Goal: Transaction & Acquisition: Book appointment/travel/reservation

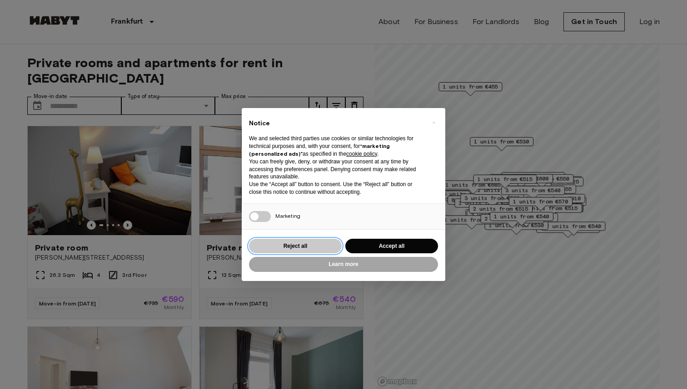
click at [314, 249] on button "Reject all" at bounding box center [295, 246] width 93 height 15
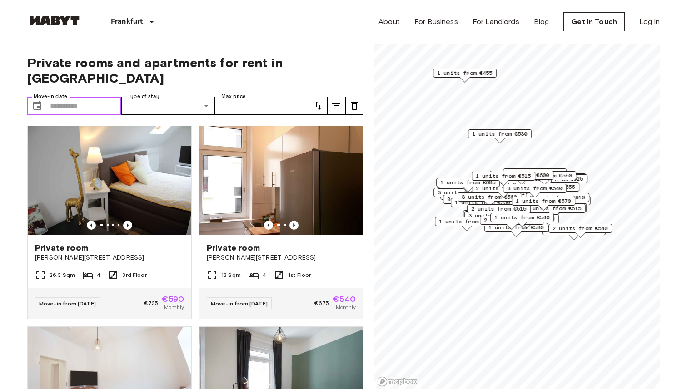
click at [85, 97] on input "Move-in date" at bounding box center [85, 106] width 71 height 18
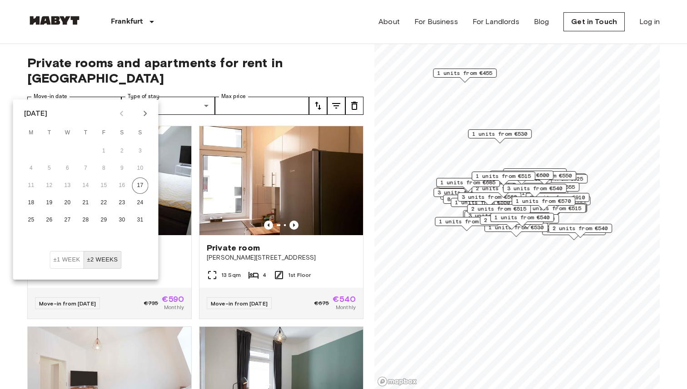
click at [141, 112] on icon "Next month" at bounding box center [145, 113] width 11 height 11
click at [69, 151] on button "1" at bounding box center [68, 151] width 16 height 16
type input "**********"
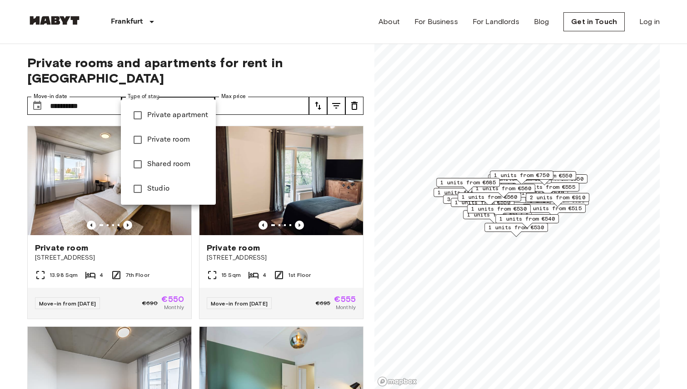
type input "**********"
click at [276, 89] on div at bounding box center [343, 194] width 687 height 389
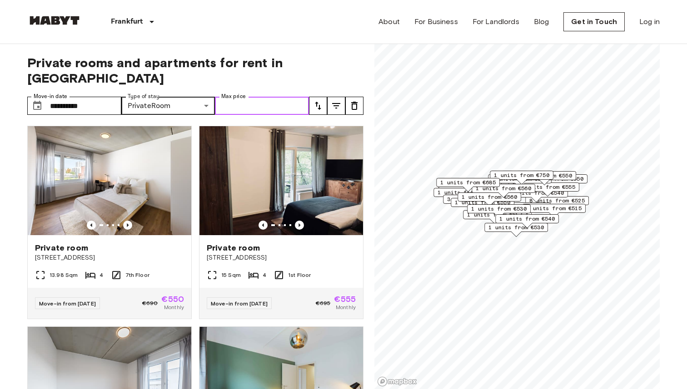
click at [276, 97] on input "Max price" at bounding box center [262, 106] width 94 height 18
type input "***"
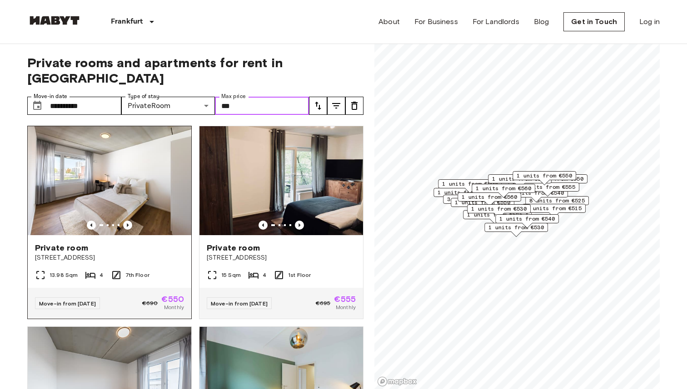
scroll to position [0, 0]
click at [129, 220] on icon "Previous image" at bounding box center [127, 224] width 9 height 9
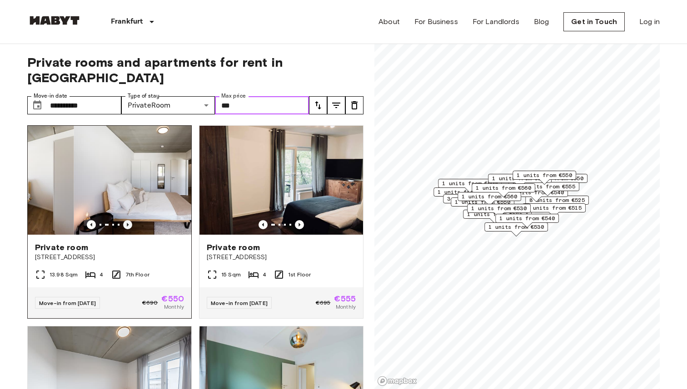
click at [129, 220] on icon "Previous image" at bounding box center [127, 224] width 9 height 9
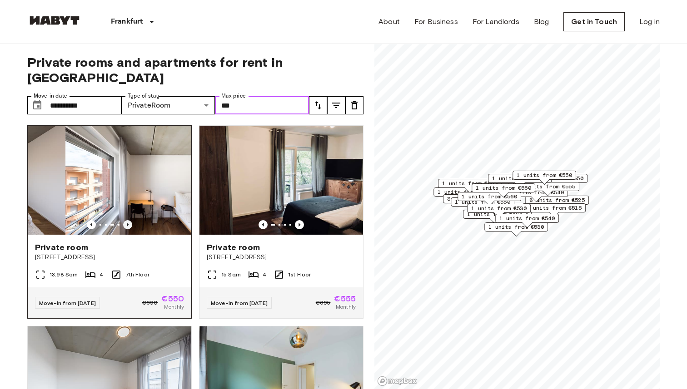
click at [129, 220] on icon "Previous image" at bounding box center [127, 224] width 9 height 9
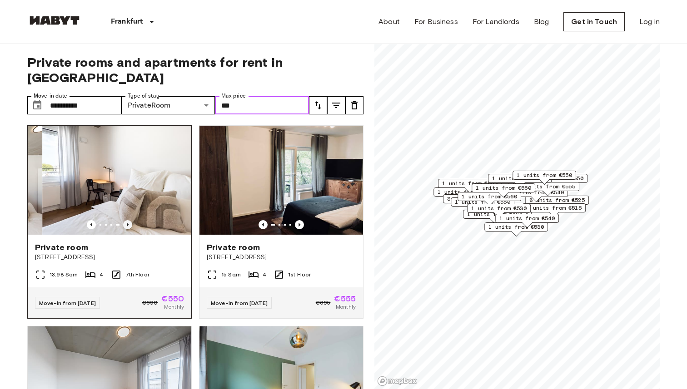
click at [129, 220] on icon "Previous image" at bounding box center [127, 224] width 9 height 9
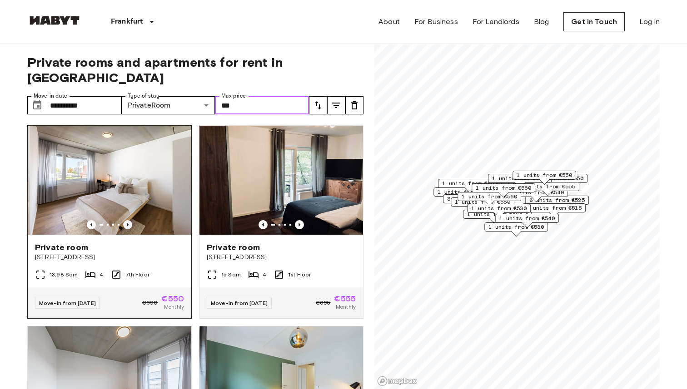
click at [129, 220] on icon "Previous image" at bounding box center [127, 224] width 9 height 9
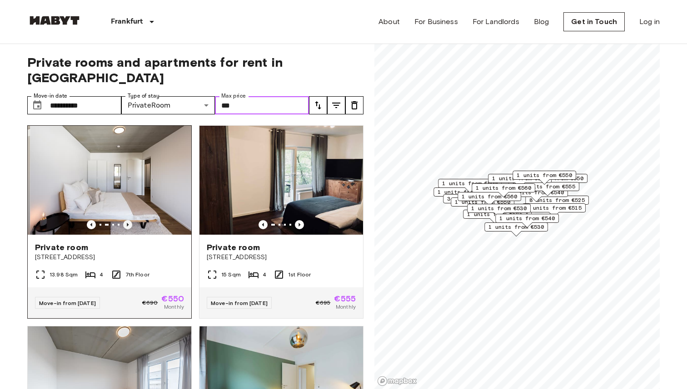
click at [129, 220] on icon "Previous image" at bounding box center [127, 224] width 9 height 9
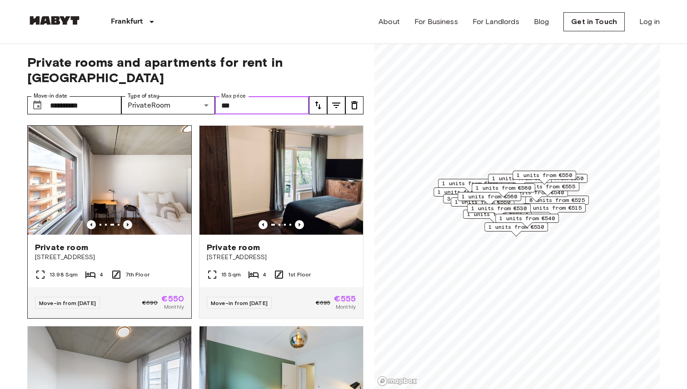
click at [129, 220] on icon "Previous image" at bounding box center [127, 224] width 9 height 9
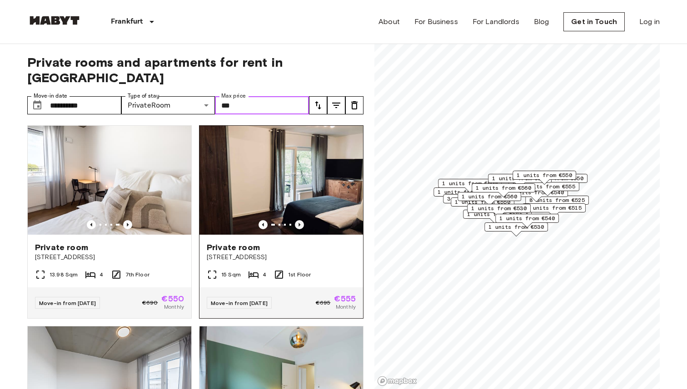
click at [299, 220] on icon "Previous image" at bounding box center [299, 224] width 9 height 9
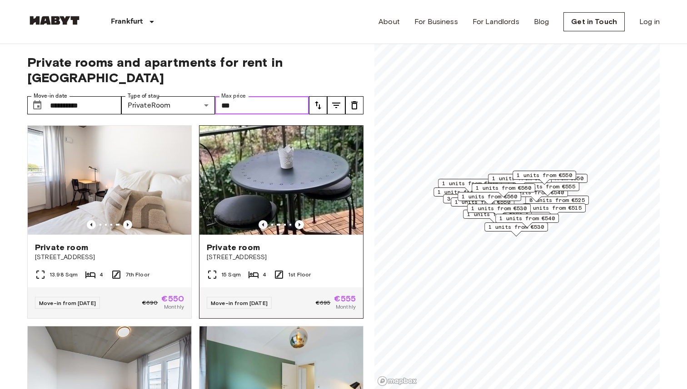
click at [262, 220] on icon "Previous image" at bounding box center [263, 224] width 9 height 9
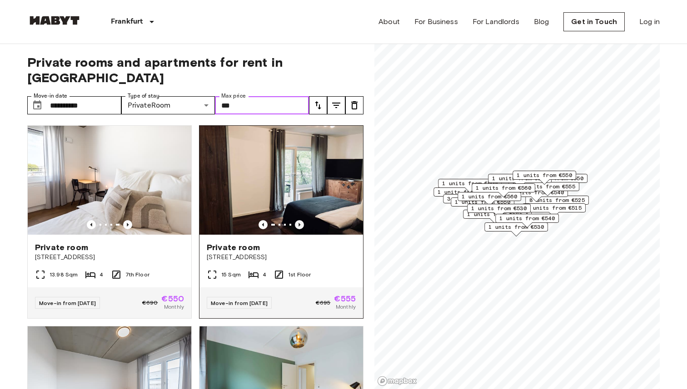
click at [300, 220] on icon "Previous image" at bounding box center [299, 224] width 9 height 9
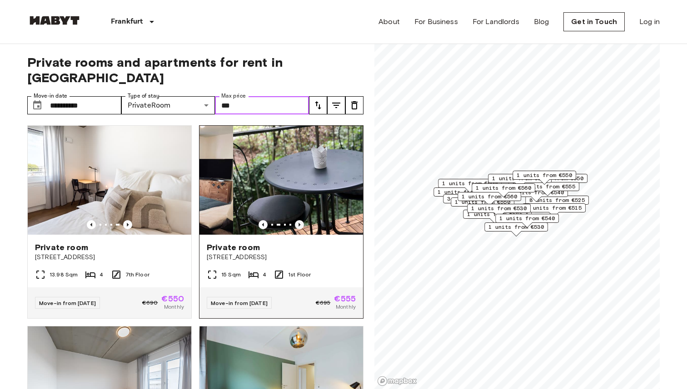
click at [300, 220] on icon "Previous image" at bounding box center [299, 224] width 9 height 9
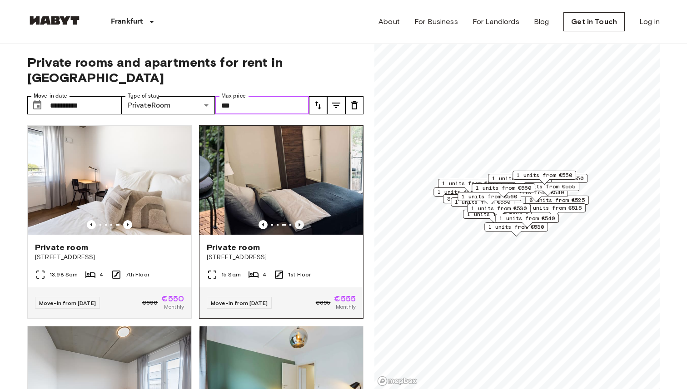
click at [300, 220] on icon "Previous image" at bounding box center [299, 224] width 9 height 9
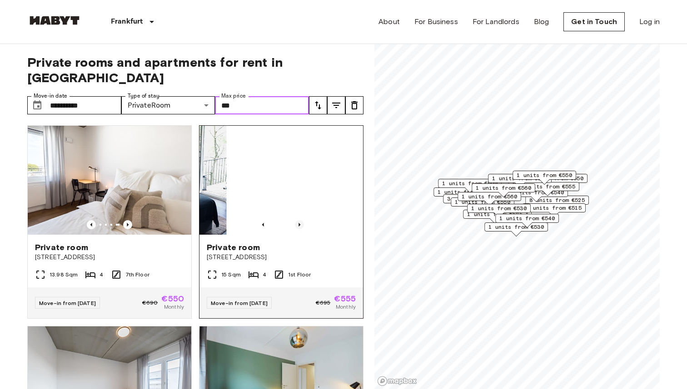
click at [300, 220] on icon "Previous image" at bounding box center [299, 224] width 9 height 9
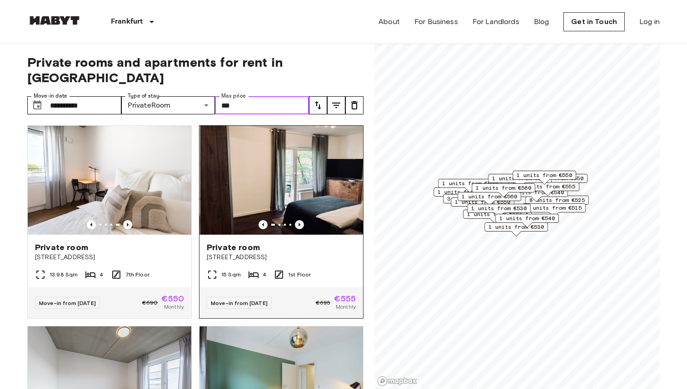
click at [300, 220] on icon "Previous image" at bounding box center [299, 224] width 9 height 9
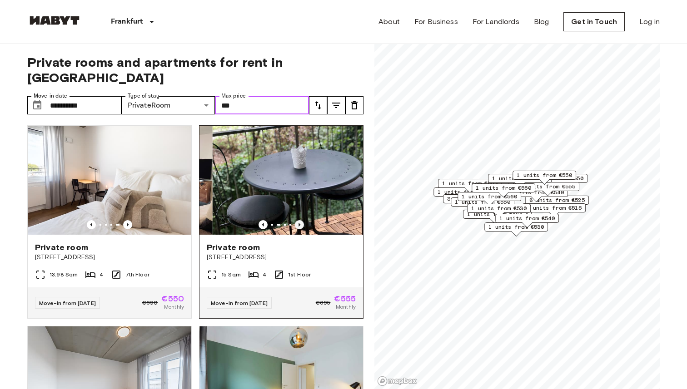
click at [300, 220] on icon "Previous image" at bounding box center [299, 224] width 9 height 9
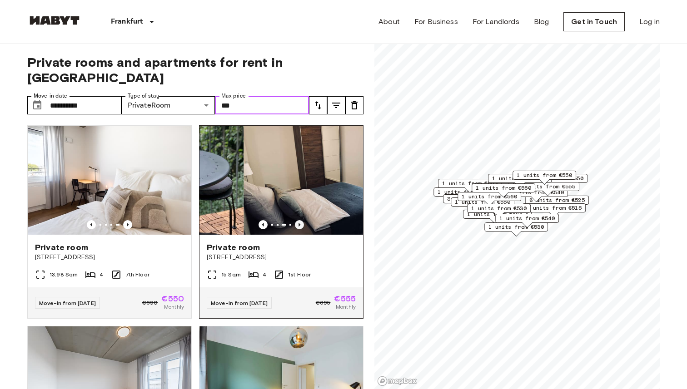
click at [300, 220] on icon "Previous image" at bounding box center [299, 224] width 9 height 9
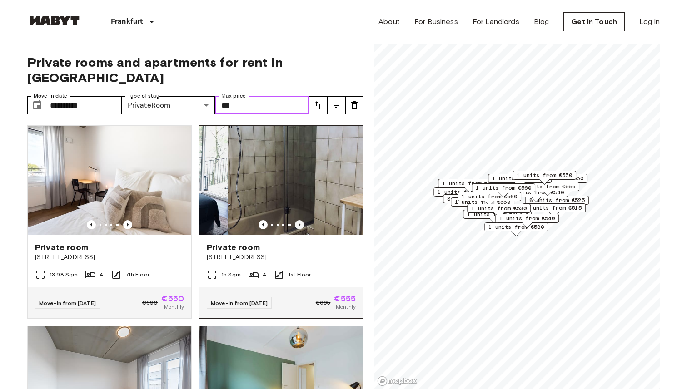
click at [300, 220] on icon "Previous image" at bounding box center [299, 224] width 9 height 9
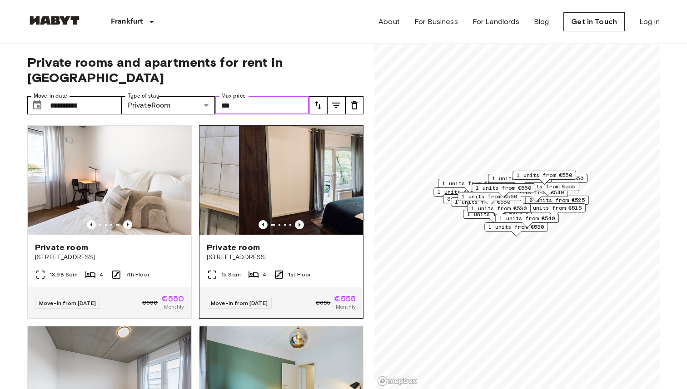
click at [300, 220] on icon "Previous image" at bounding box center [299, 224] width 9 height 9
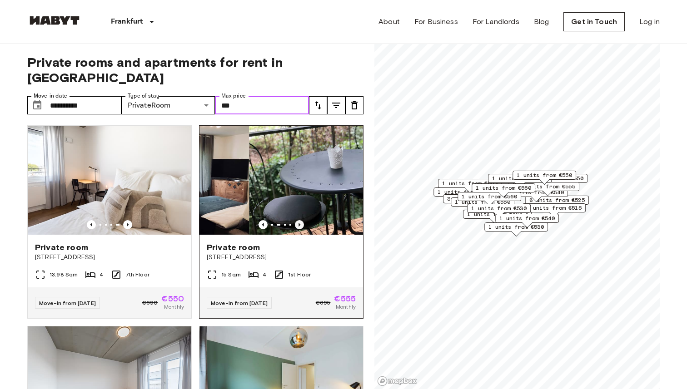
click at [300, 220] on icon "Previous image" at bounding box center [299, 224] width 9 height 9
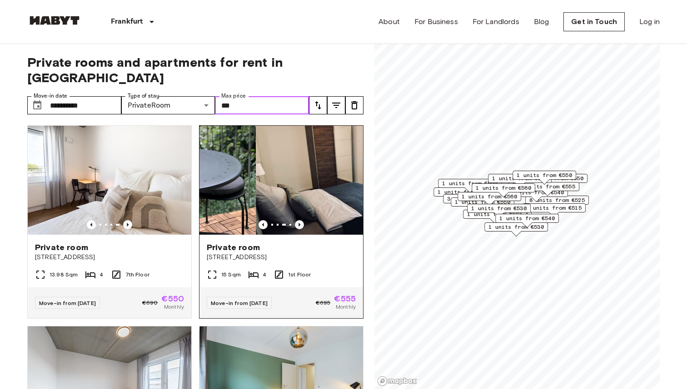
click at [300, 220] on icon "Previous image" at bounding box center [299, 224] width 9 height 9
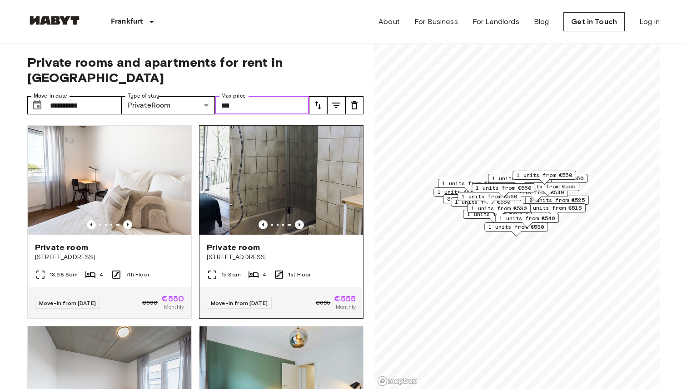
click at [300, 220] on icon "Previous image" at bounding box center [299, 224] width 9 height 9
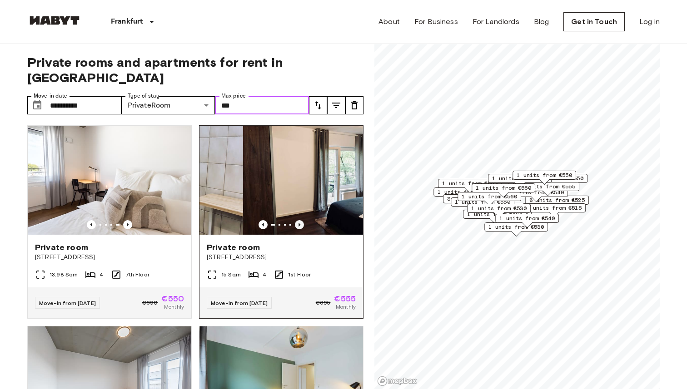
click at [300, 220] on icon "Previous image" at bounding box center [299, 224] width 9 height 9
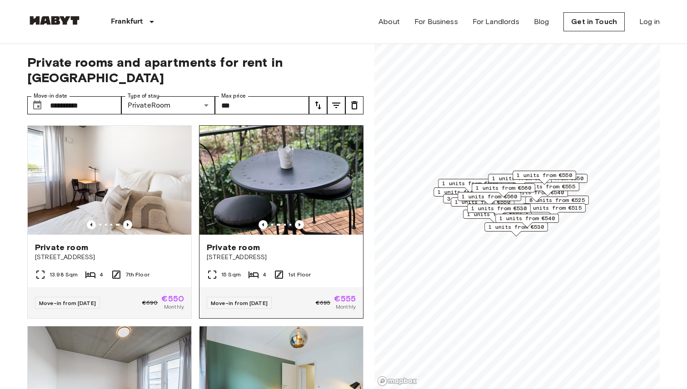
click at [302, 247] on div "Private room Habsburger Allee 37" at bounding box center [281, 252] width 164 height 35
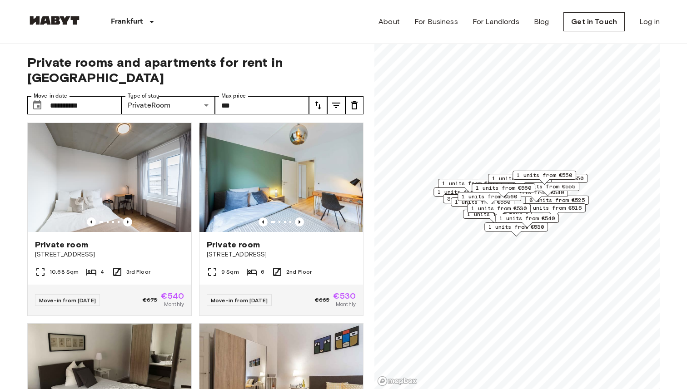
scroll to position [202, 0]
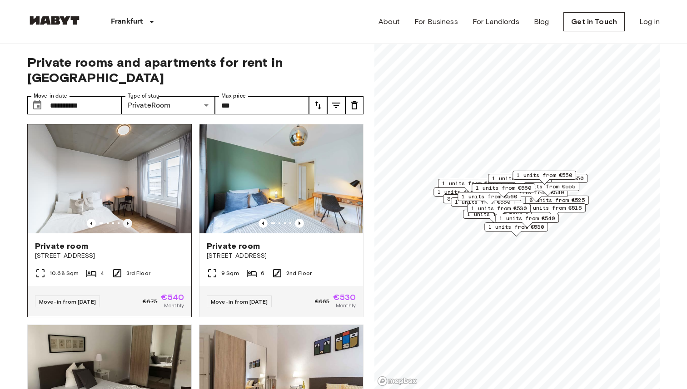
click at [126, 219] on icon "Previous image" at bounding box center [127, 223] width 9 height 9
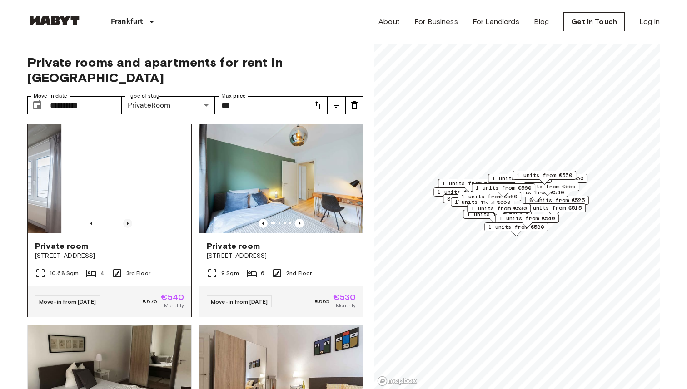
click at [126, 219] on icon "Previous image" at bounding box center [127, 223] width 9 height 9
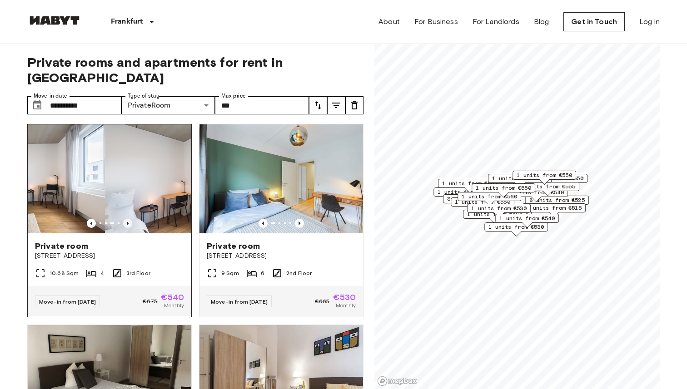
click at [126, 219] on icon "Previous image" at bounding box center [127, 223] width 9 height 9
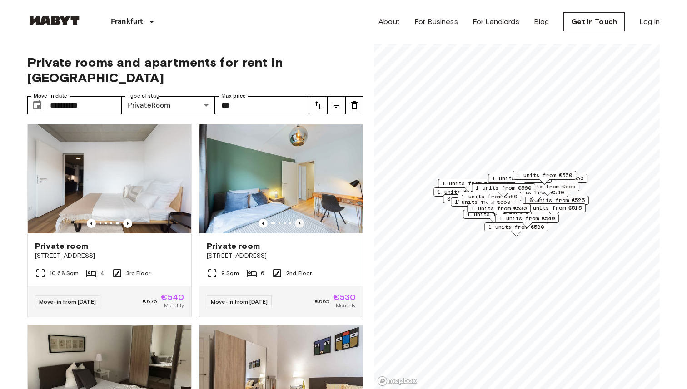
click at [302, 219] on icon "Previous image" at bounding box center [299, 223] width 9 height 9
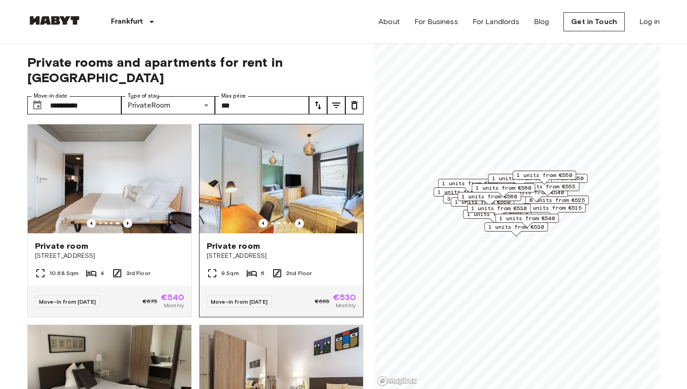
click at [302, 219] on icon "Previous image" at bounding box center [299, 223] width 9 height 9
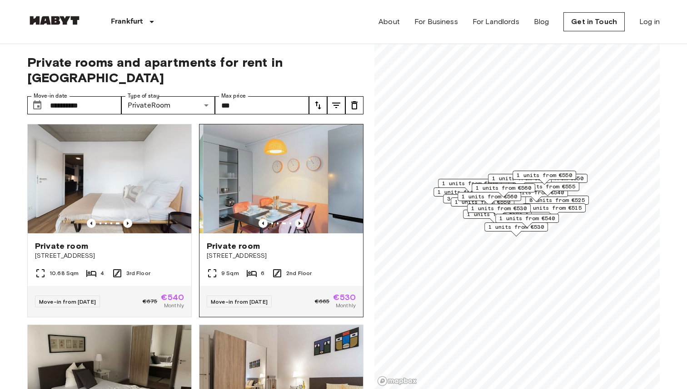
click at [302, 219] on icon "Previous image" at bounding box center [299, 223] width 9 height 9
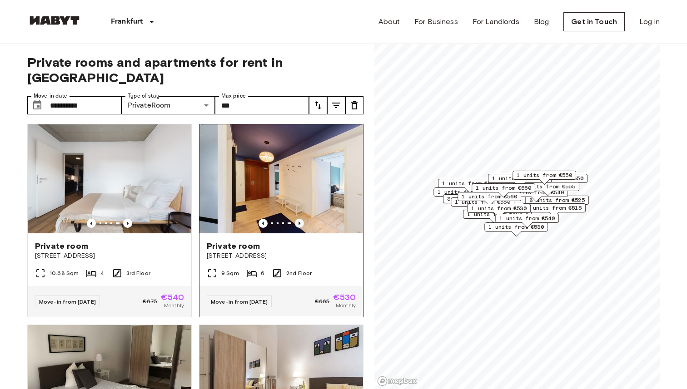
click at [302, 219] on icon "Previous image" at bounding box center [299, 223] width 9 height 9
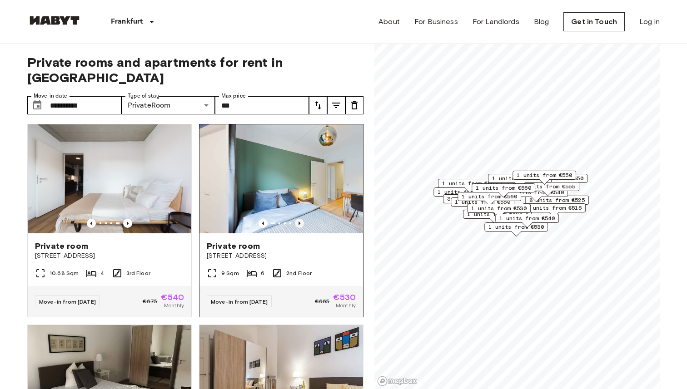
click at [302, 219] on icon "Previous image" at bounding box center [299, 223] width 9 height 9
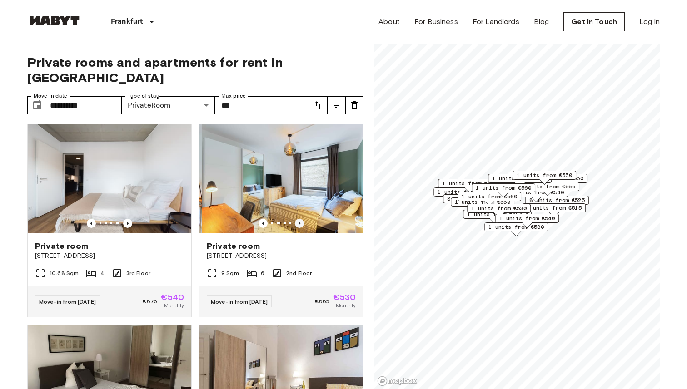
click at [302, 219] on icon "Previous image" at bounding box center [299, 223] width 9 height 9
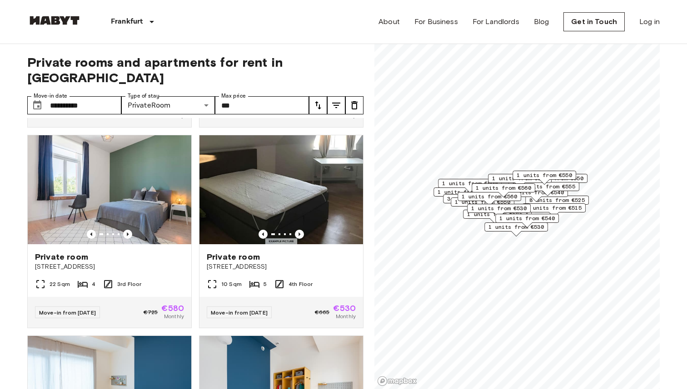
scroll to position [1, 0]
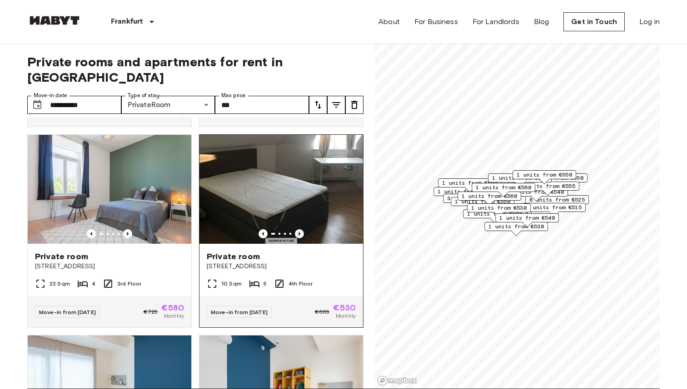
click at [299, 229] on icon "Previous image" at bounding box center [299, 233] width 9 height 9
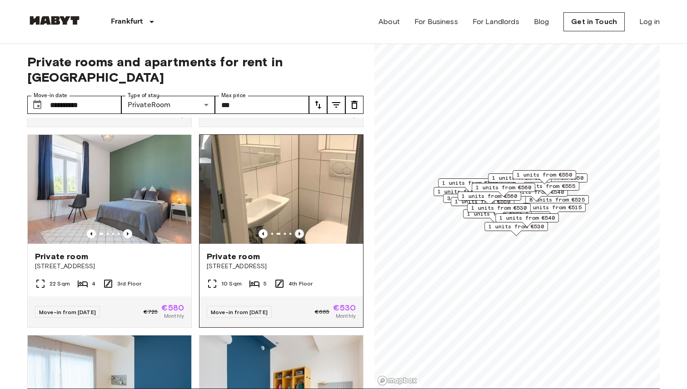
click at [299, 229] on icon "Previous image" at bounding box center [299, 233] width 9 height 9
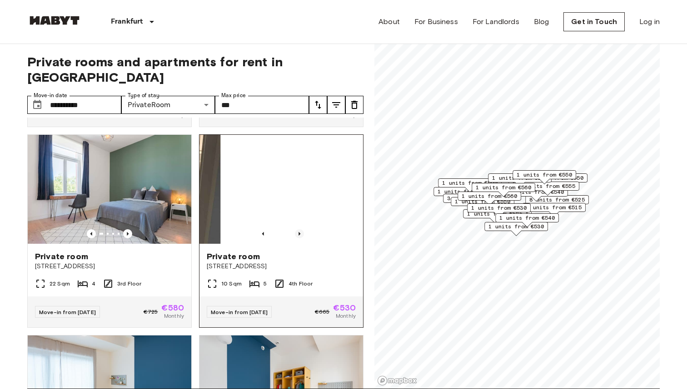
click at [299, 229] on icon "Previous image" at bounding box center [299, 233] width 9 height 9
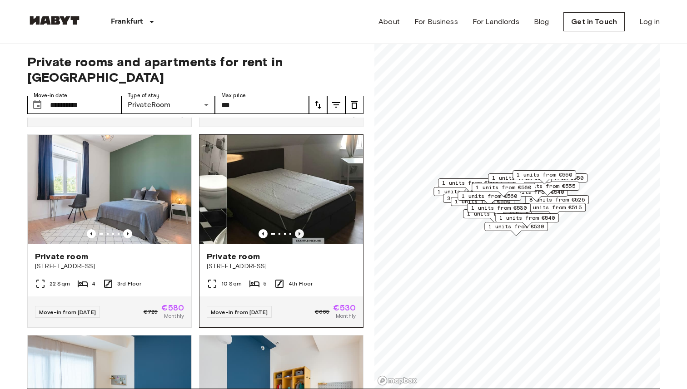
click at [299, 229] on icon "Previous image" at bounding box center [299, 233] width 9 height 9
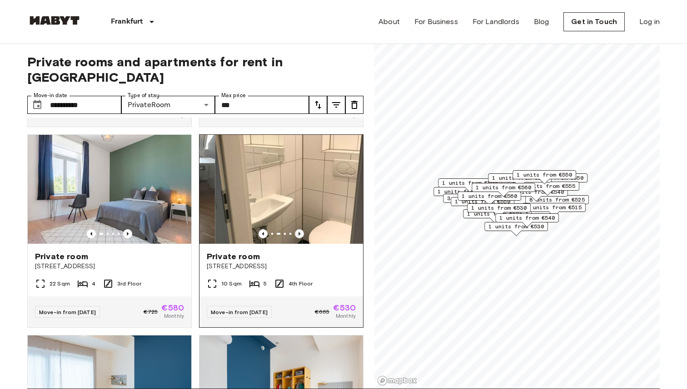
click at [299, 229] on icon "Previous image" at bounding box center [299, 233] width 9 height 9
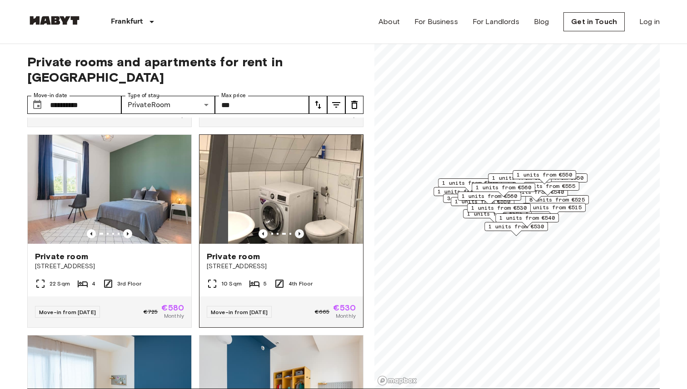
click at [299, 229] on icon "Previous image" at bounding box center [299, 233] width 9 height 9
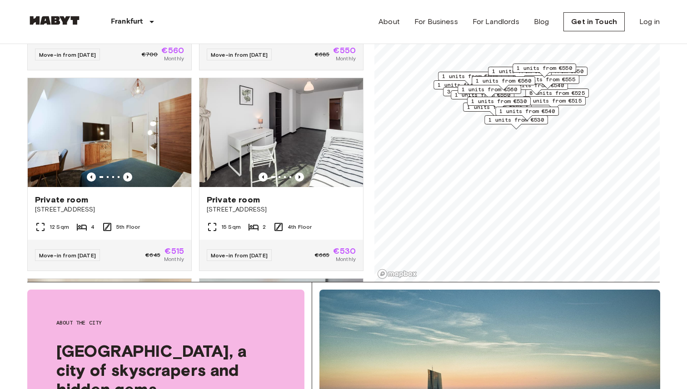
scroll to position [1752, 0]
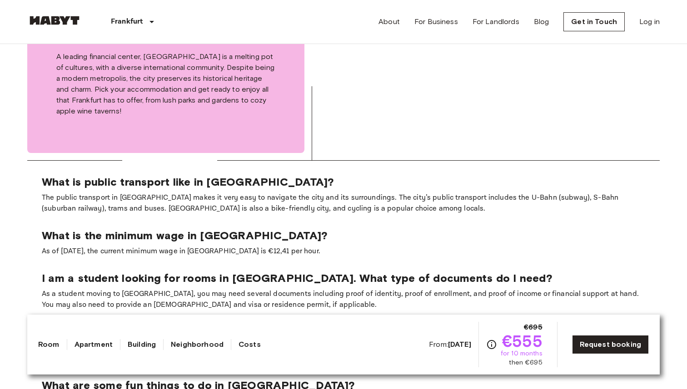
scroll to position [1005, 0]
